Goal: Task Accomplishment & Management: Manage account settings

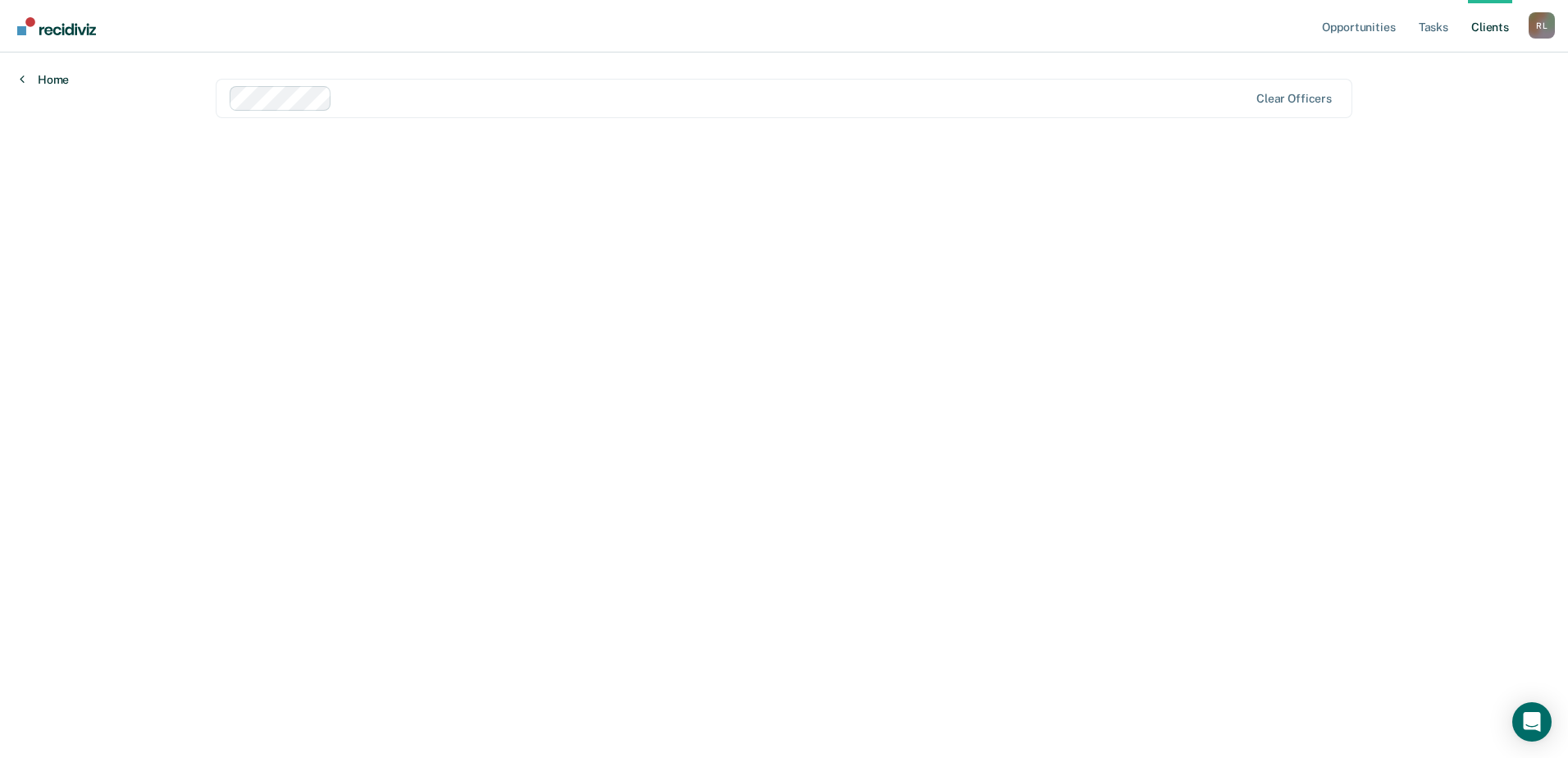
click at [52, 83] on link "Home" at bounding box center [44, 79] width 49 height 15
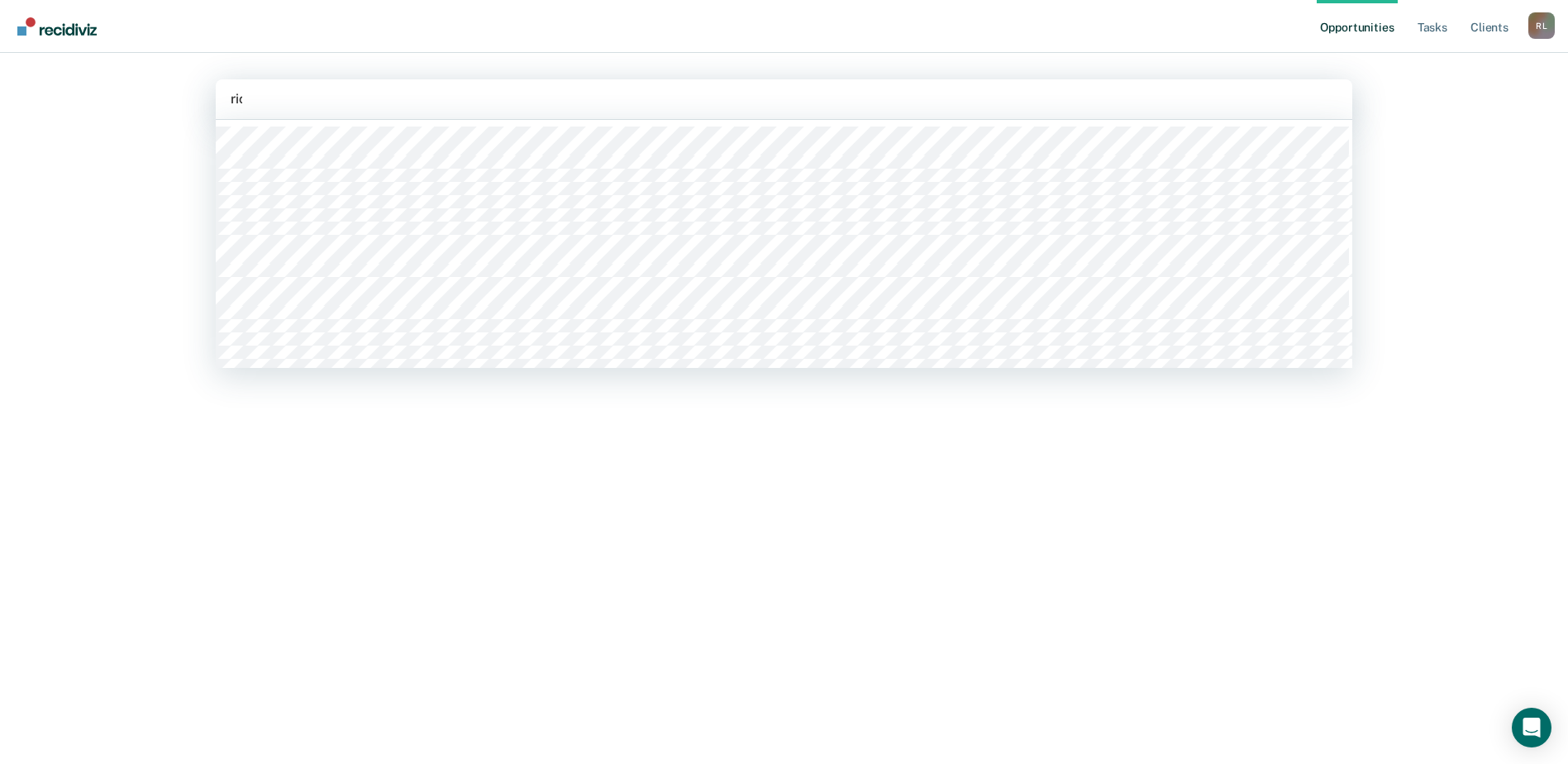
type input "rico"
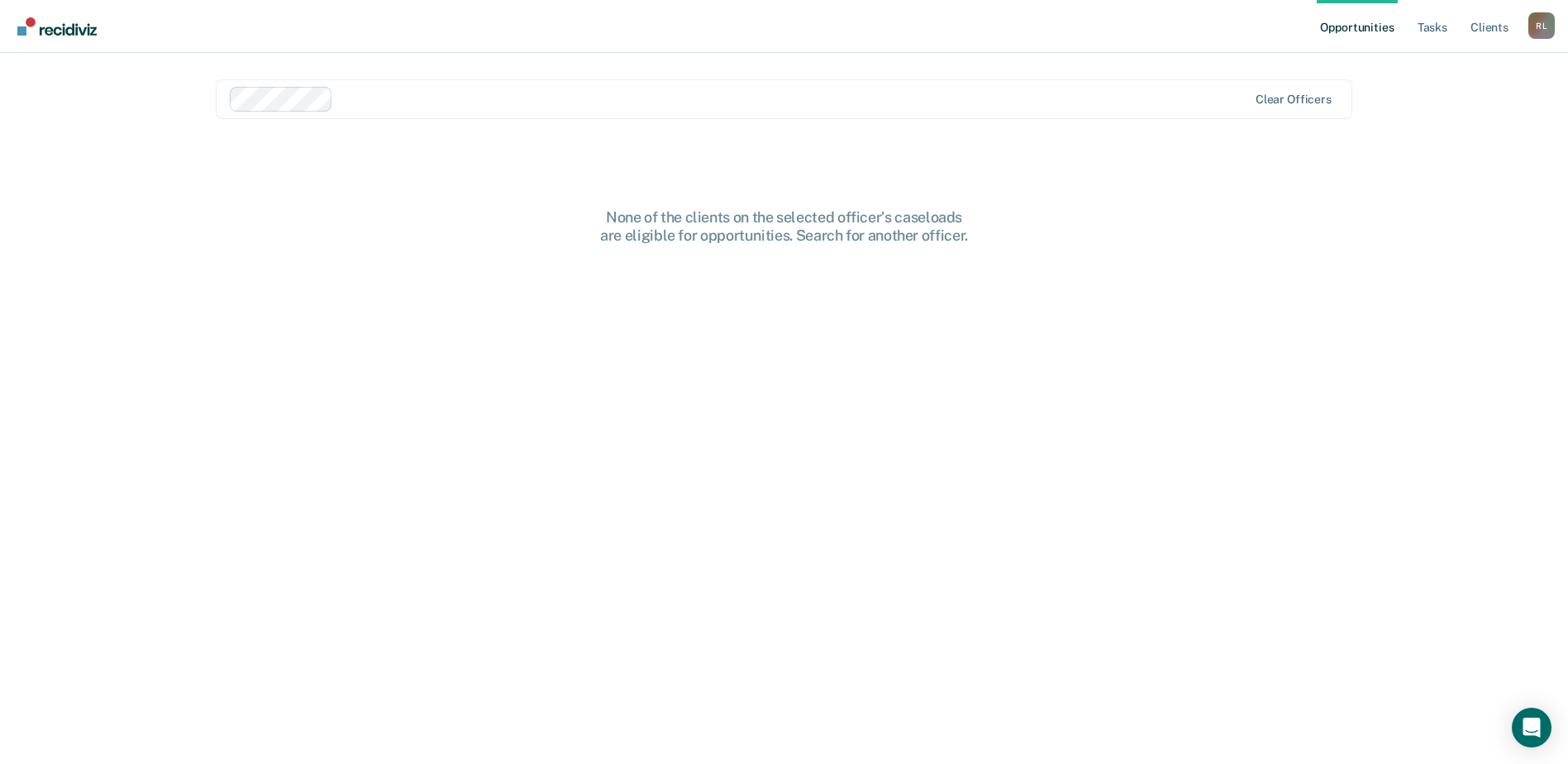
click at [1328, 31] on link "Opportunities" at bounding box center [1357, 26] width 80 height 53
click at [1369, 25] on link "Opportunities" at bounding box center [1357, 26] width 80 height 53
click at [1436, 25] on link "Tasks" at bounding box center [1432, 26] width 37 height 53
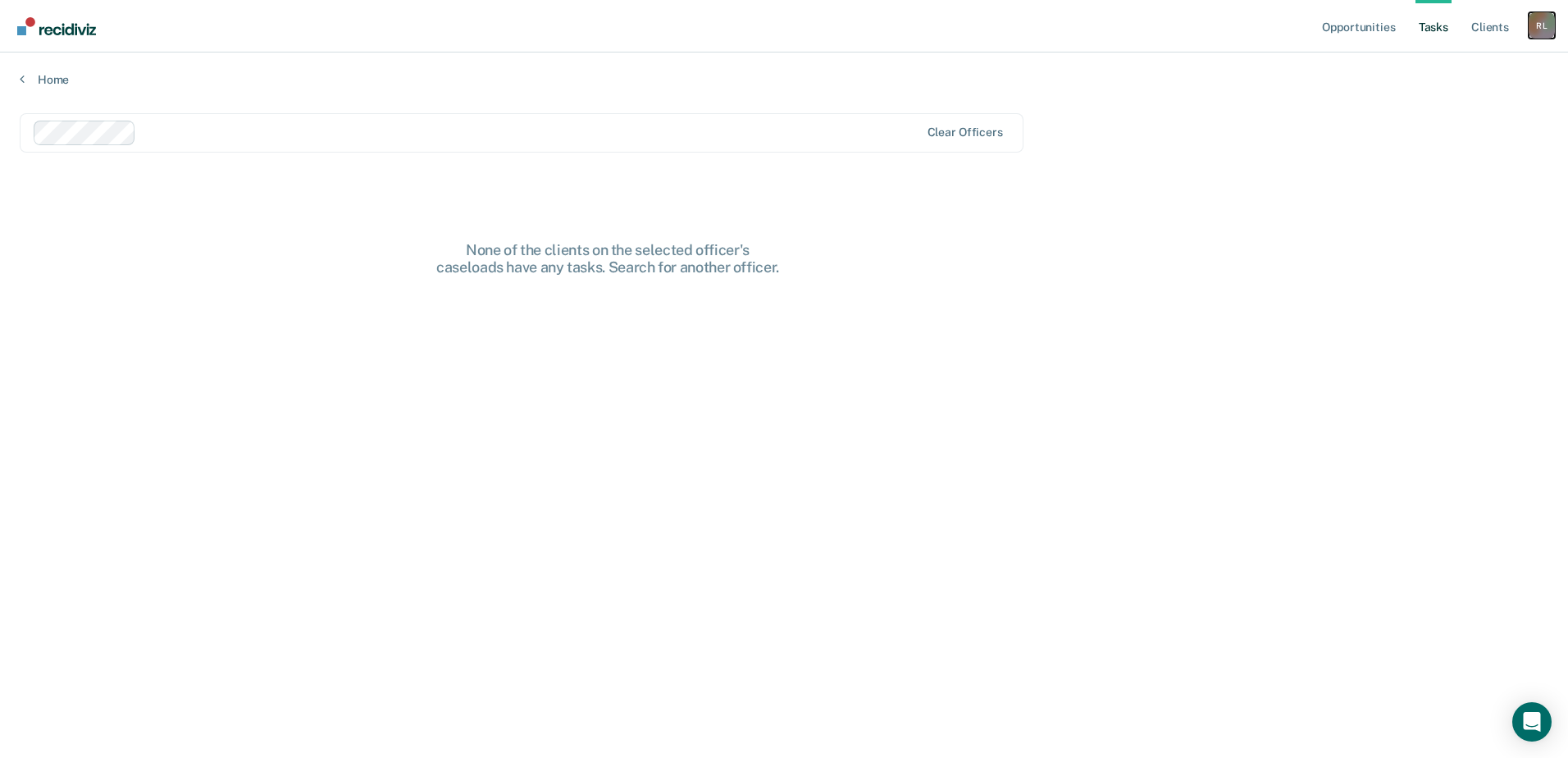
click at [1540, 23] on div "R L" at bounding box center [1542, 25] width 26 height 26
click at [1426, 111] on link "Log Out" at bounding box center [1476, 108] width 132 height 14
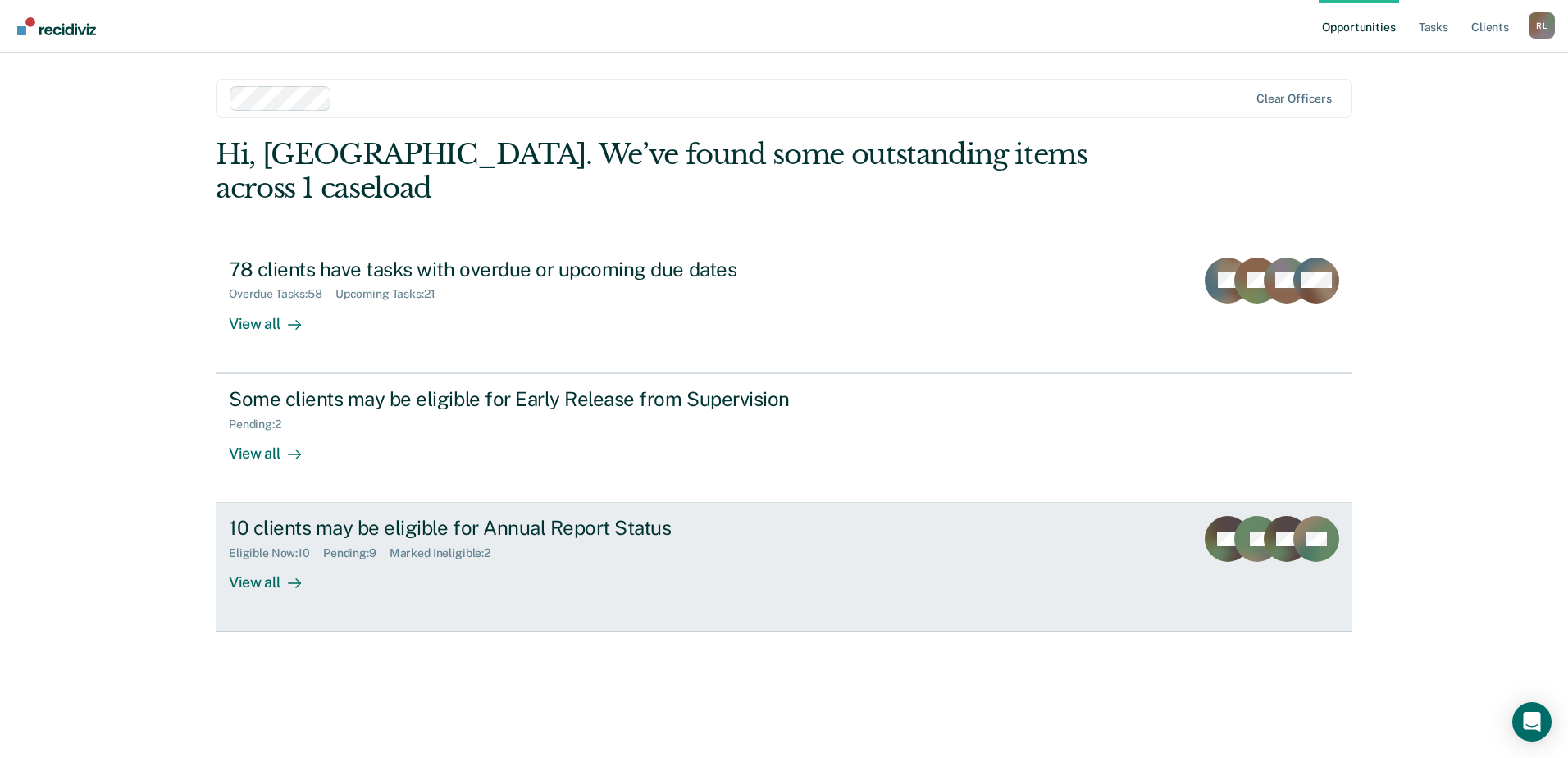
click at [489, 516] on div "10 clients may be eligible for Annual Report Status" at bounding box center [517, 527] width 576 height 23
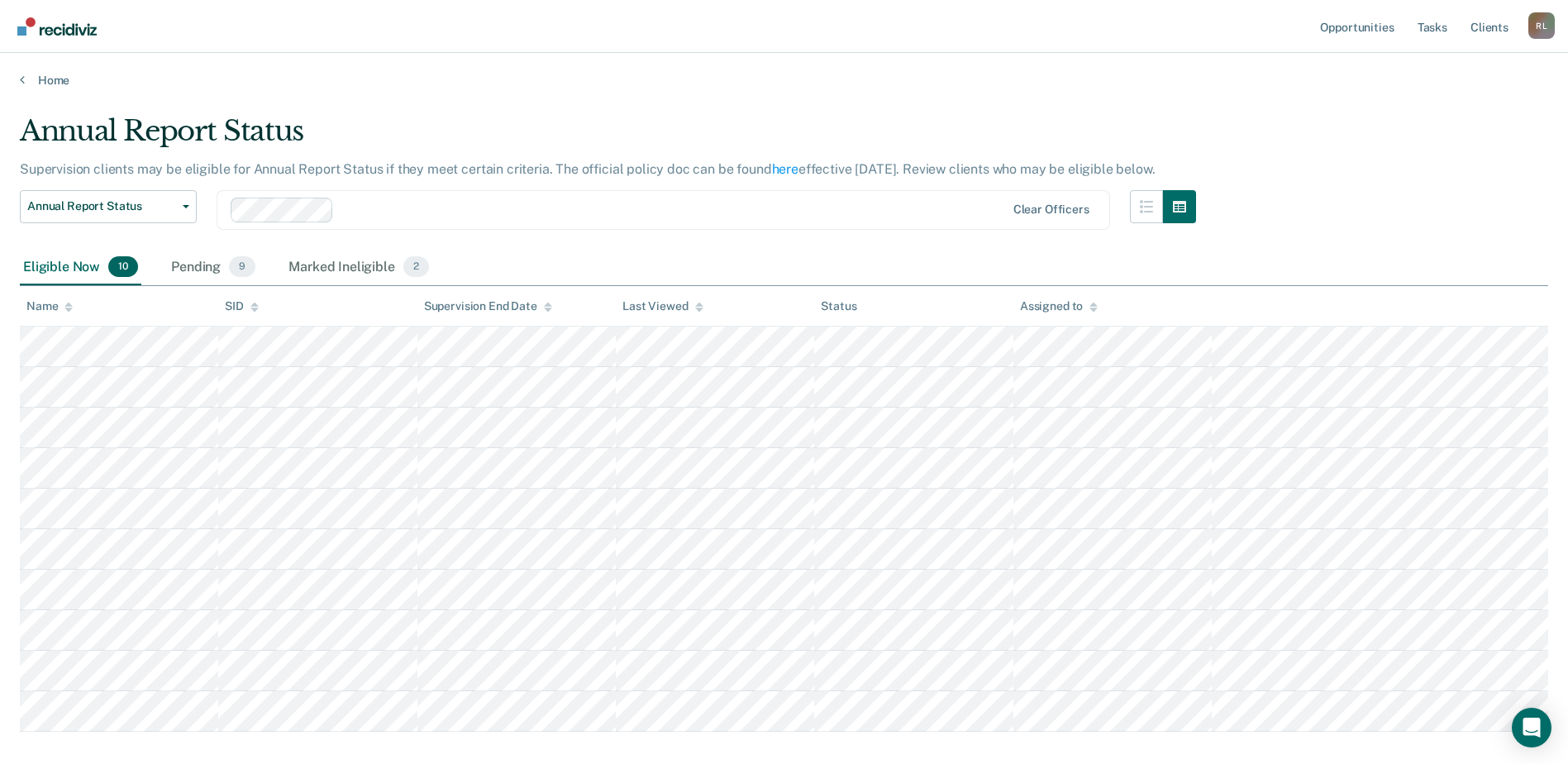
click at [39, 309] on div "Name" at bounding box center [49, 306] width 46 height 14
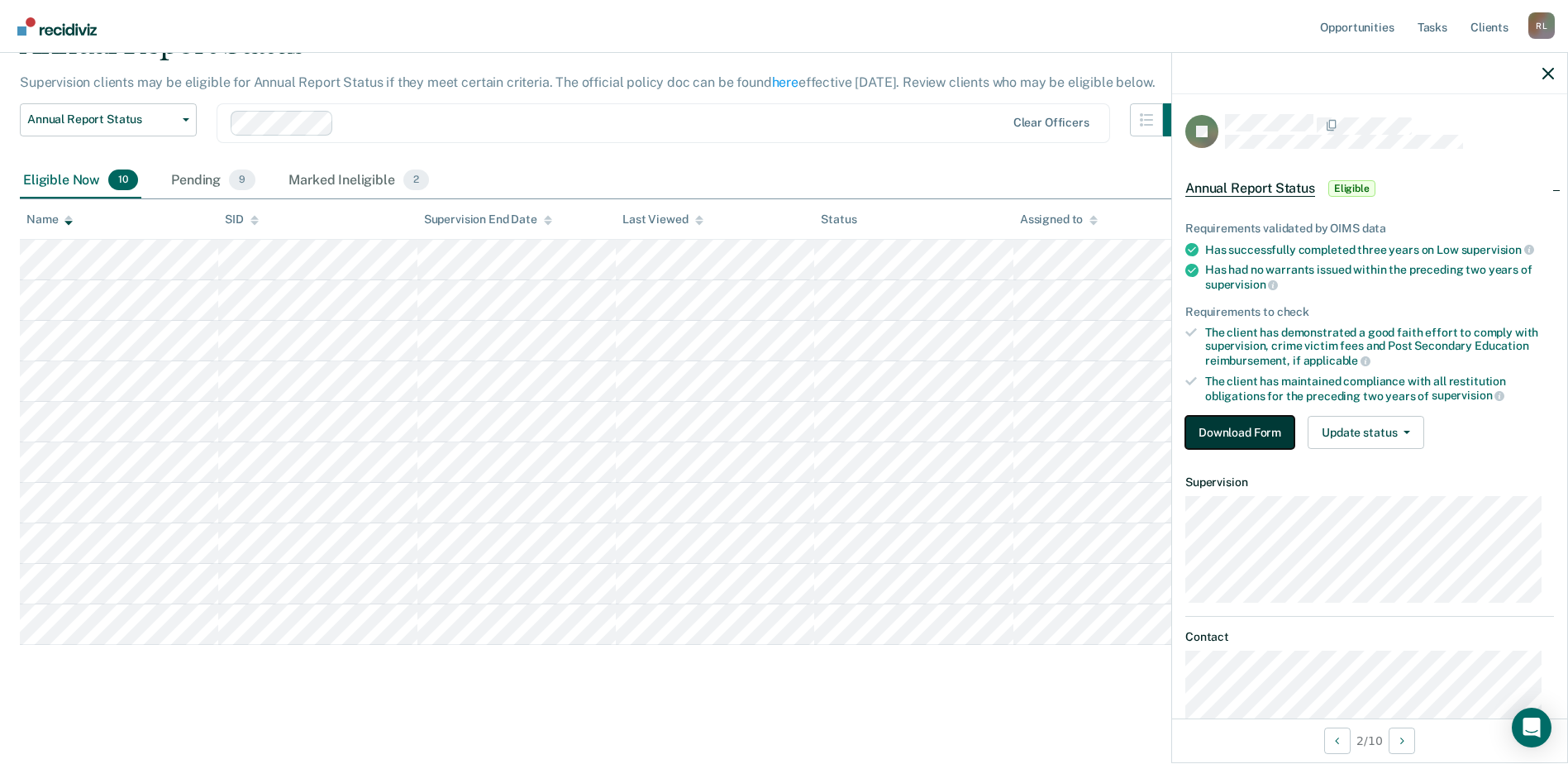
click at [1248, 445] on button "Download Form" at bounding box center [1239, 432] width 109 height 33
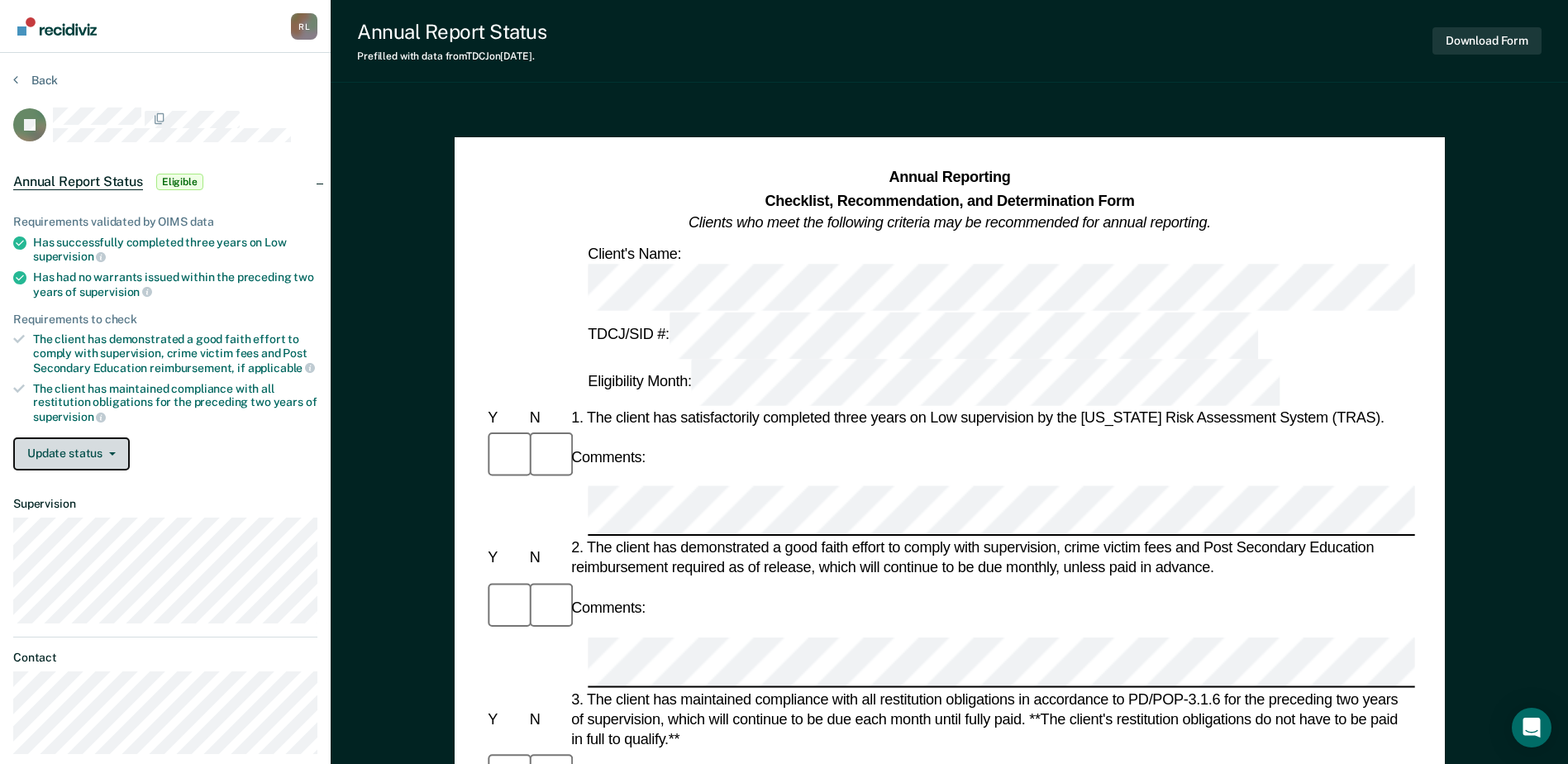
click at [64, 456] on button "Update status" at bounding box center [71, 454] width 116 height 33
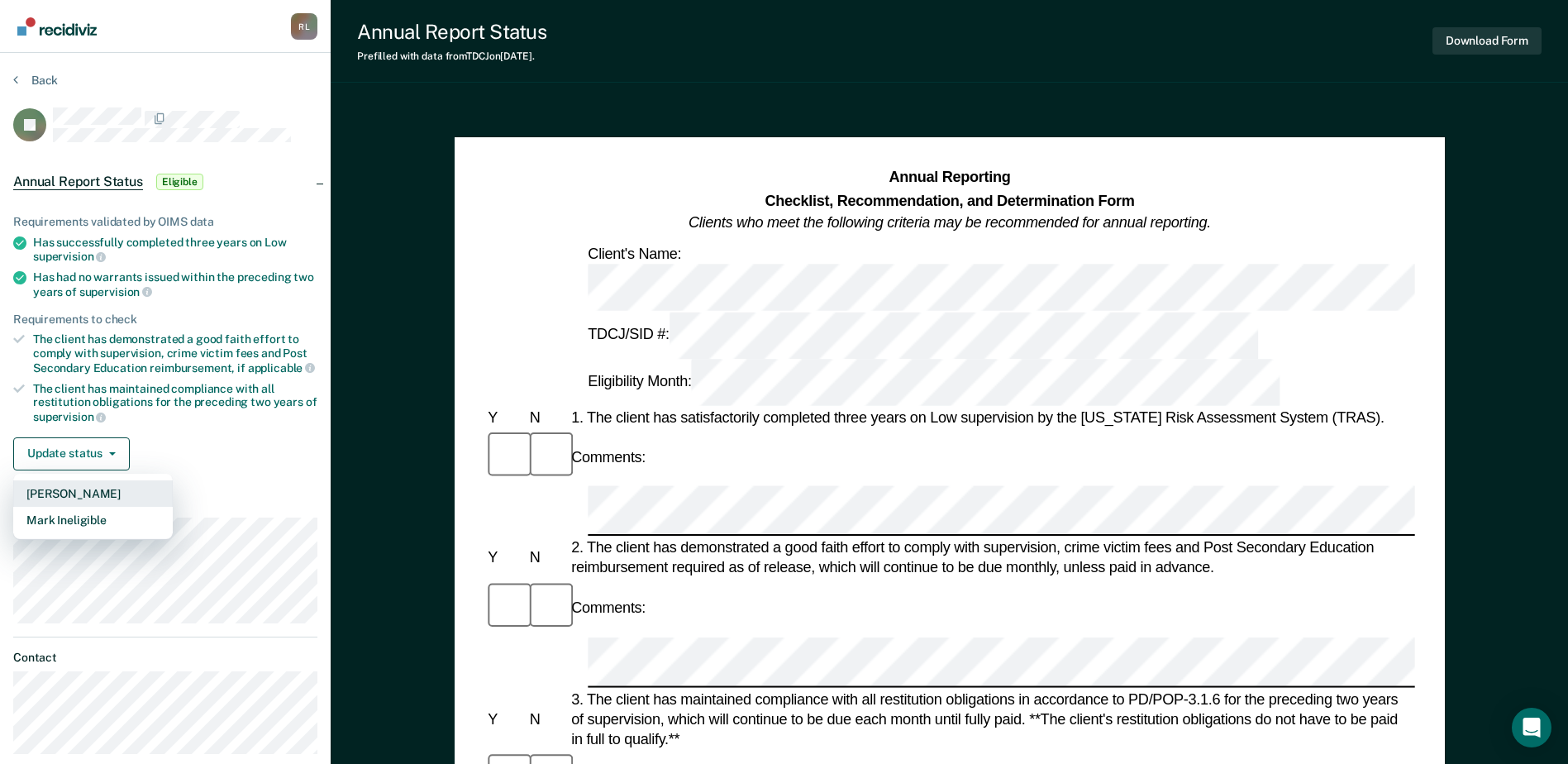
click at [77, 495] on button "[PERSON_NAME]" at bounding box center [93, 494] width 159 height 26
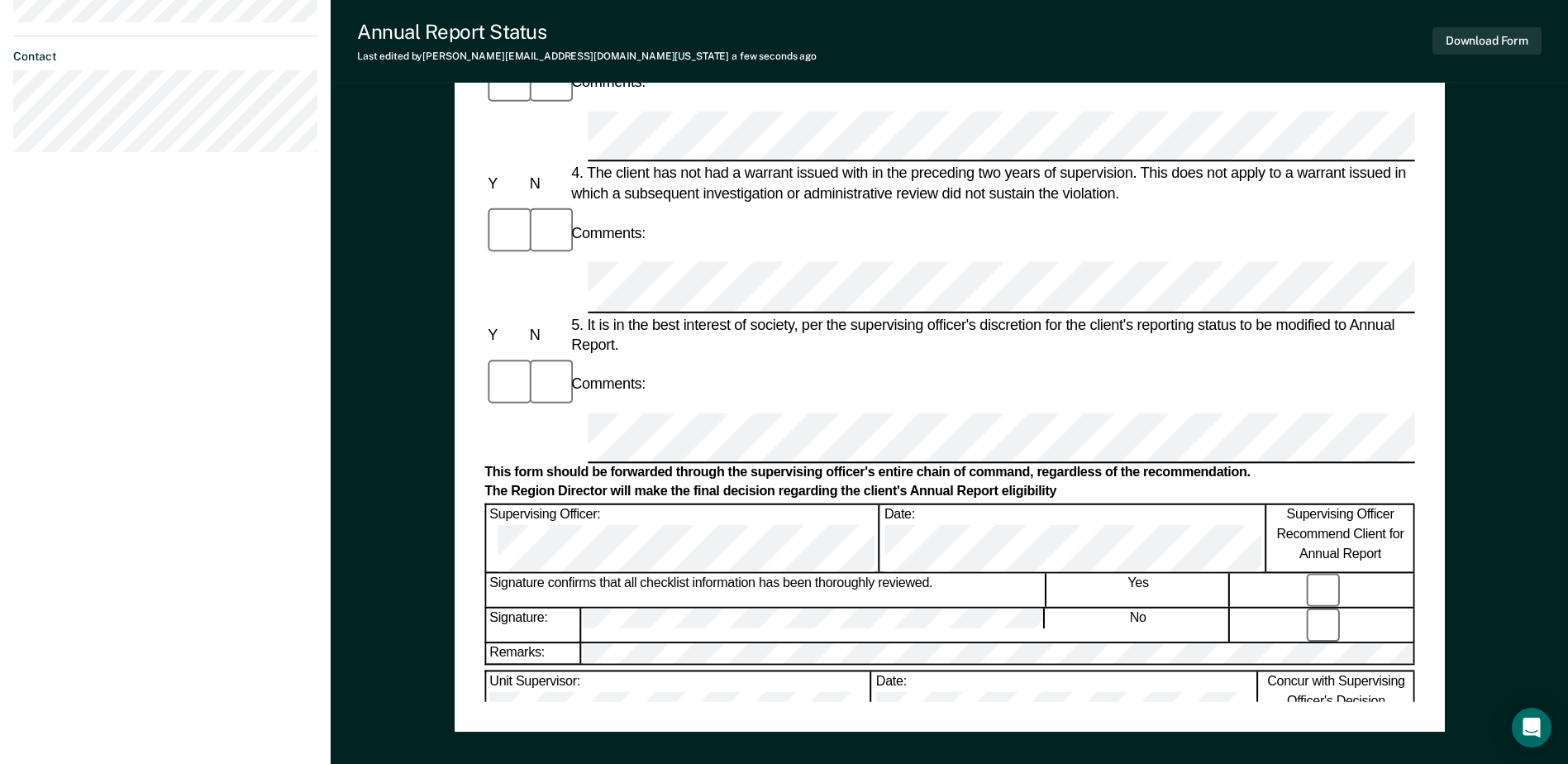
scroll to position [744, 0]
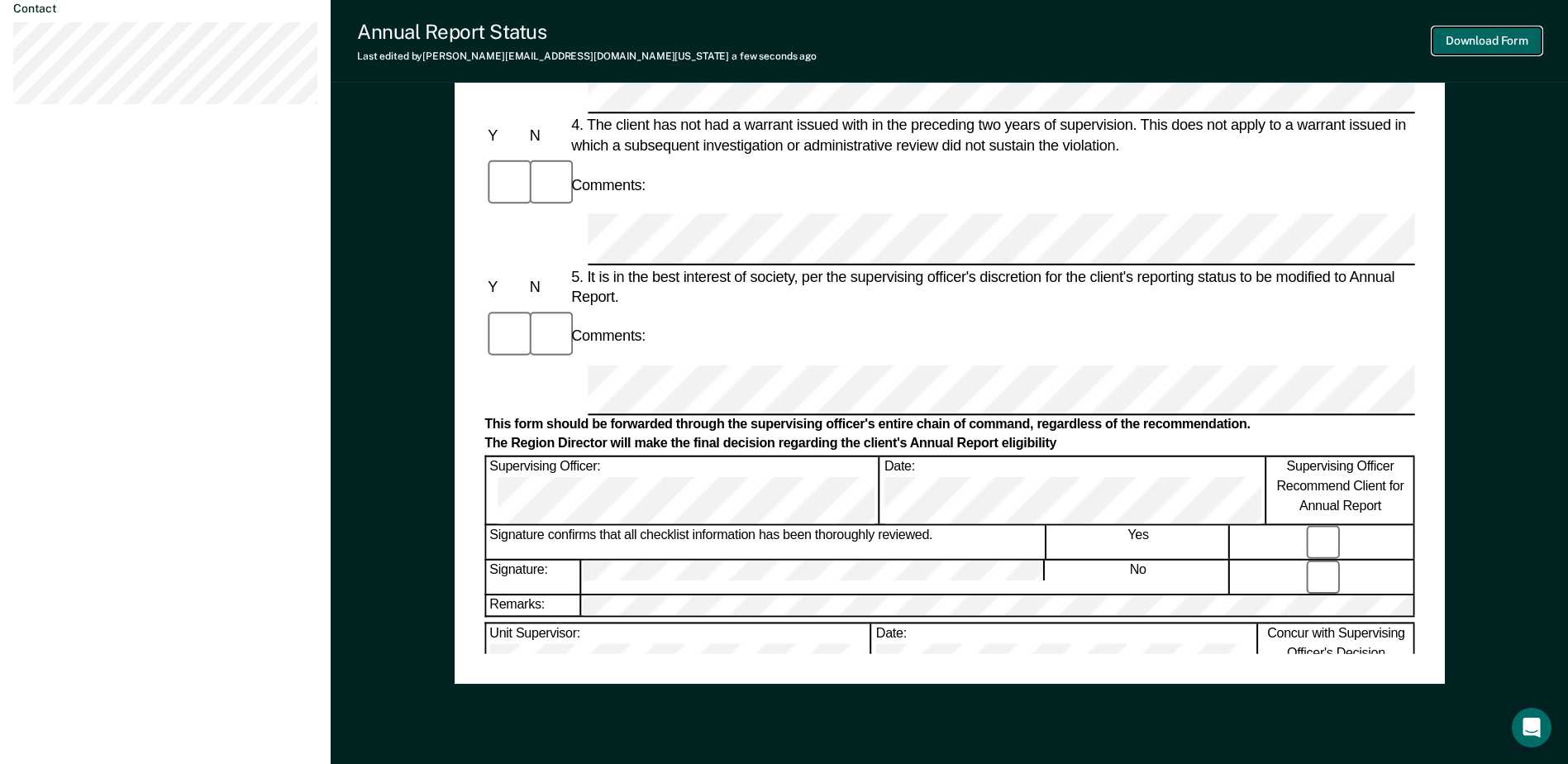
click at [1470, 39] on button "Download Form" at bounding box center [1487, 40] width 109 height 27
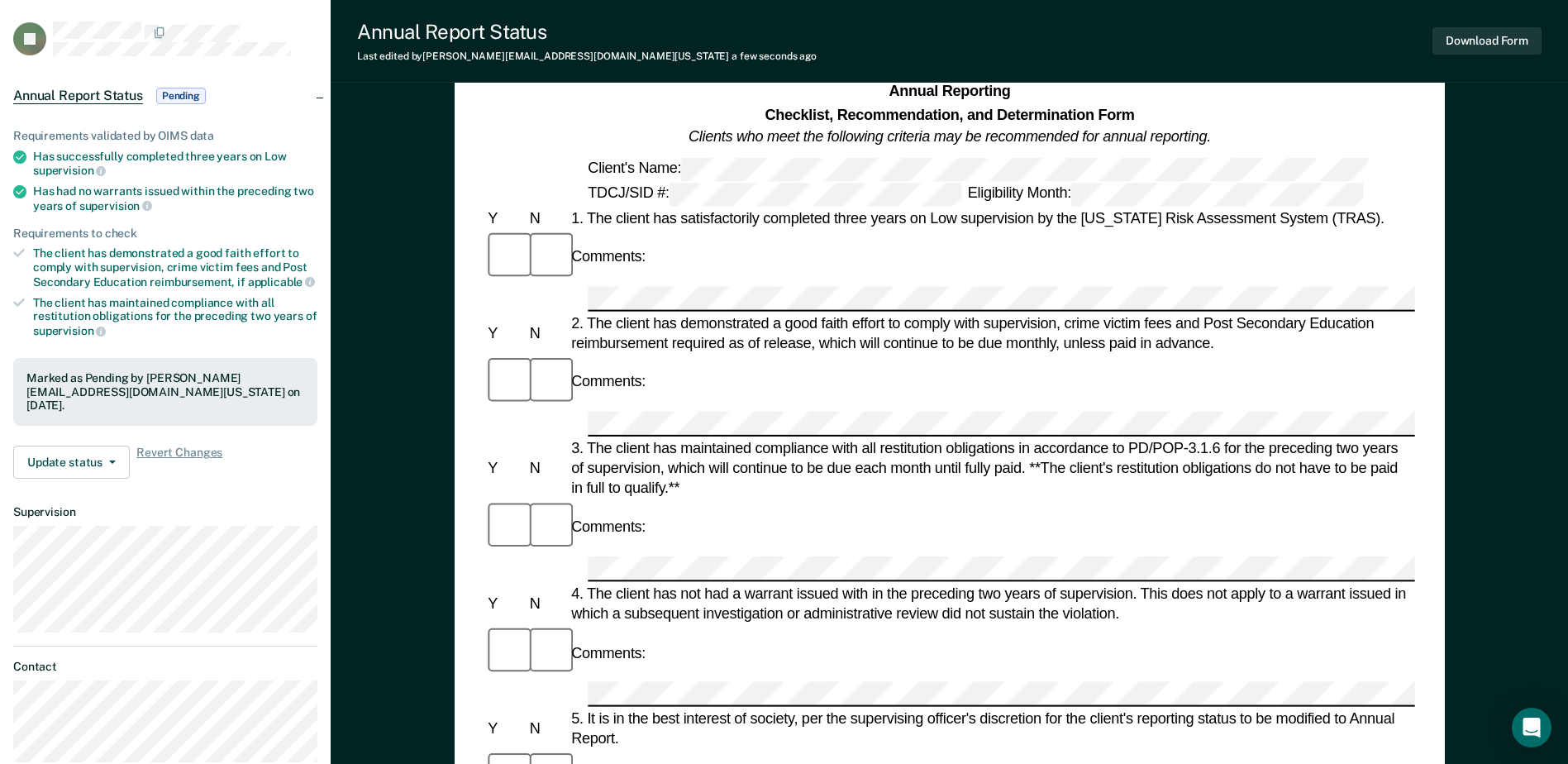
scroll to position [0, 0]
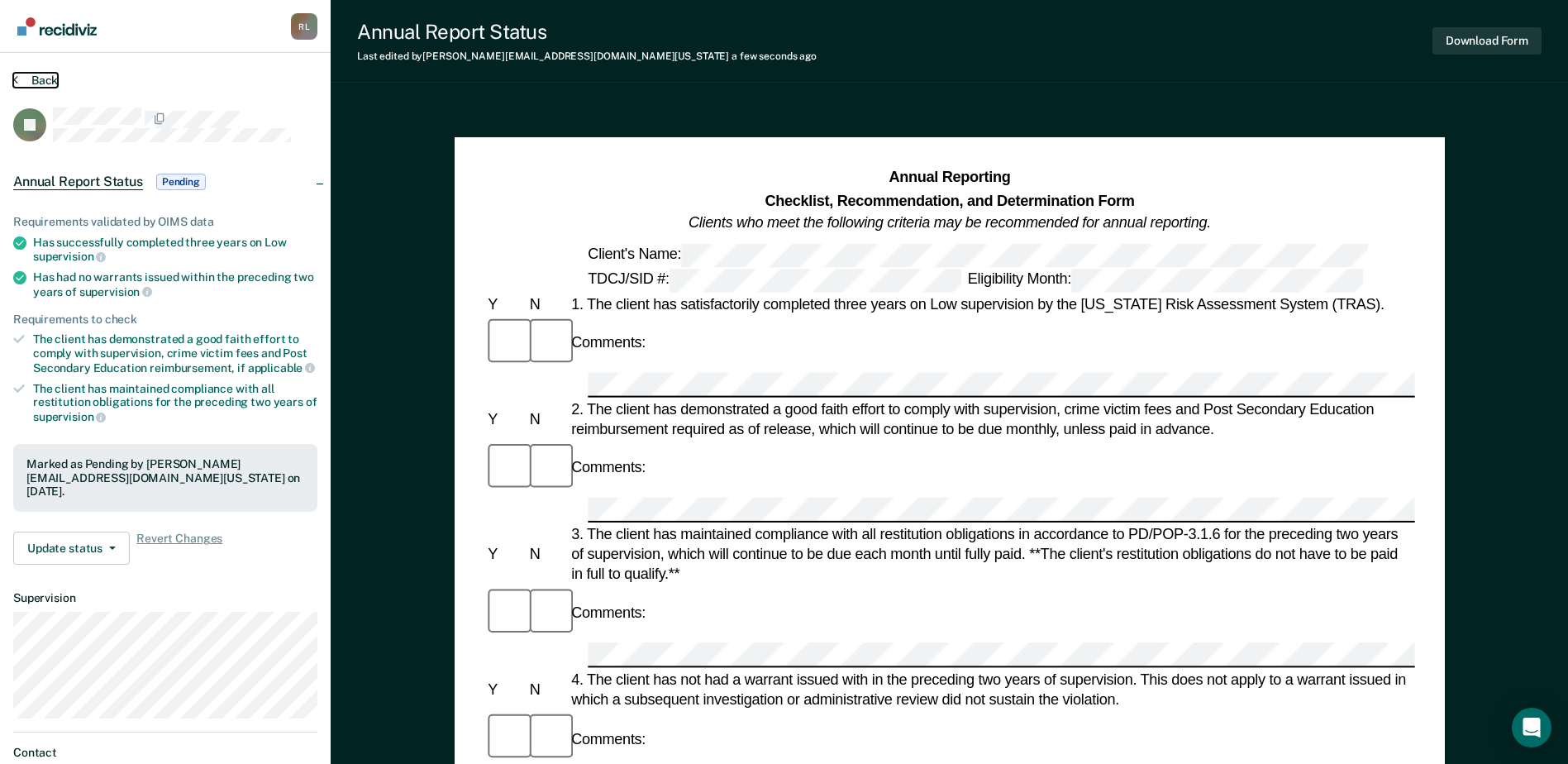
click at [29, 81] on button "Back" at bounding box center [35, 80] width 45 height 15
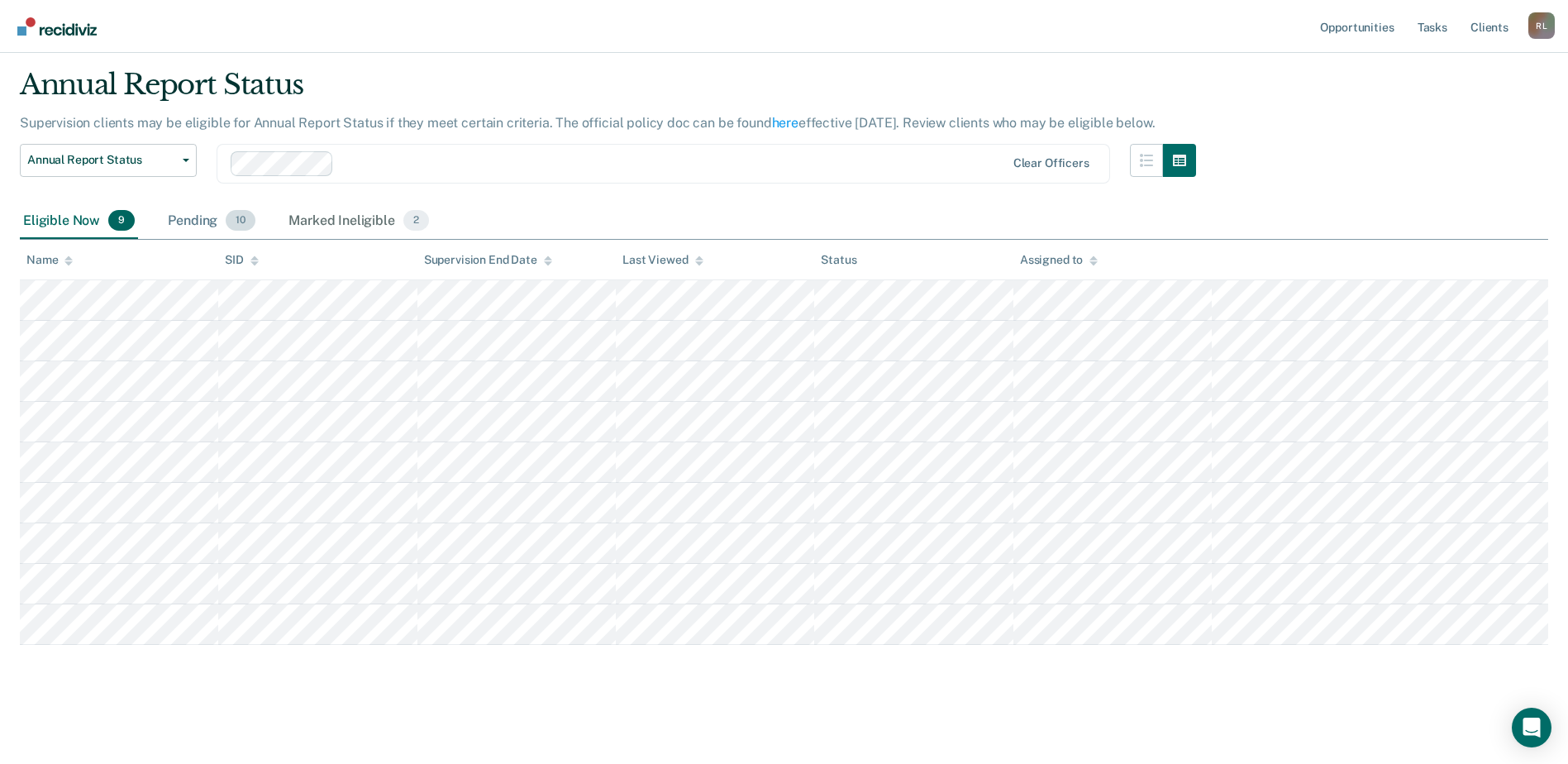
click at [211, 231] on div "Pending 10" at bounding box center [212, 221] width 94 height 37
